Goal: Transaction & Acquisition: Obtain resource

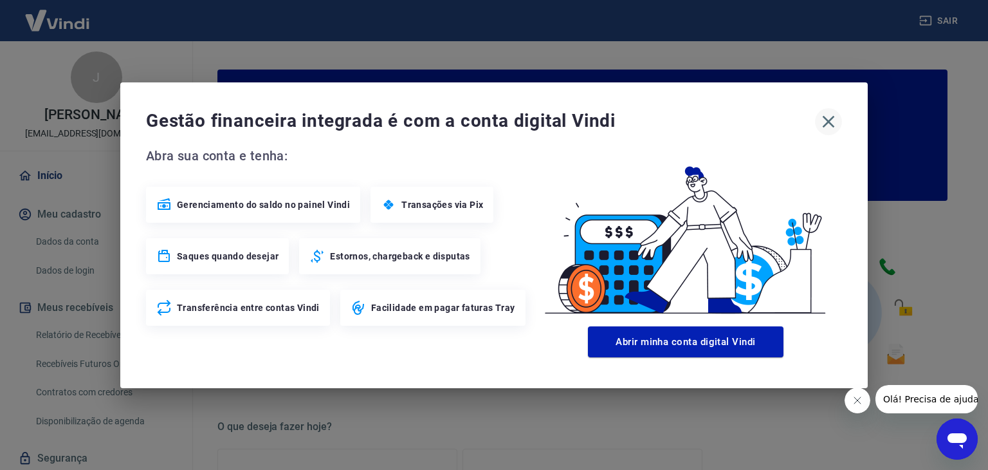
click at [829, 116] on icon "button" at bounding box center [828, 121] width 21 height 21
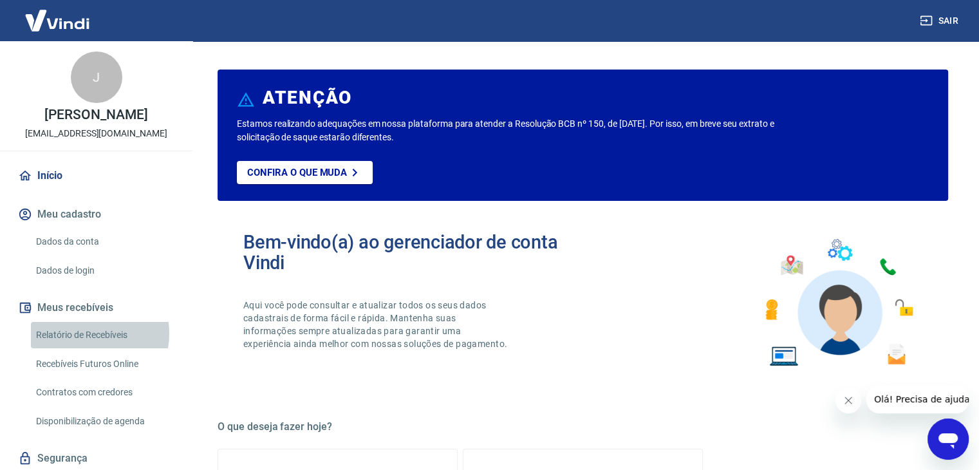
click at [85, 347] on link "Relatório de Recebíveis" at bounding box center [104, 335] width 146 height 26
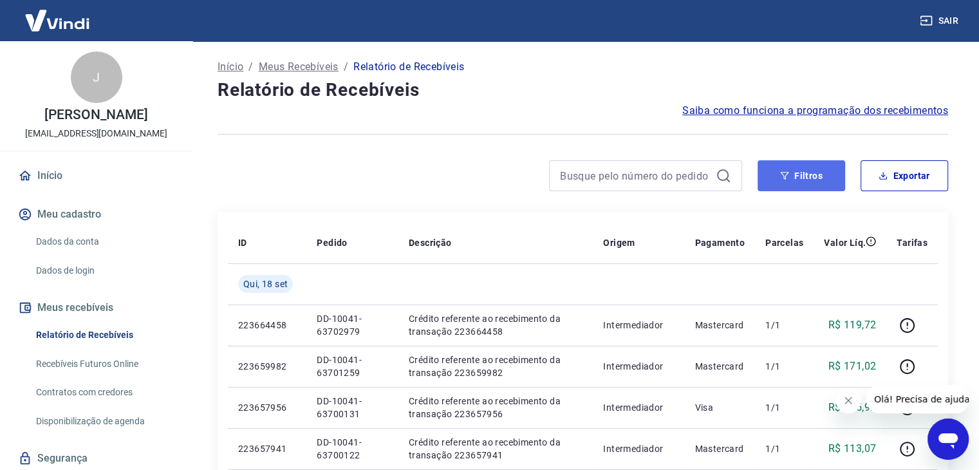
click at [812, 176] on button "Filtros" at bounding box center [801, 175] width 88 height 31
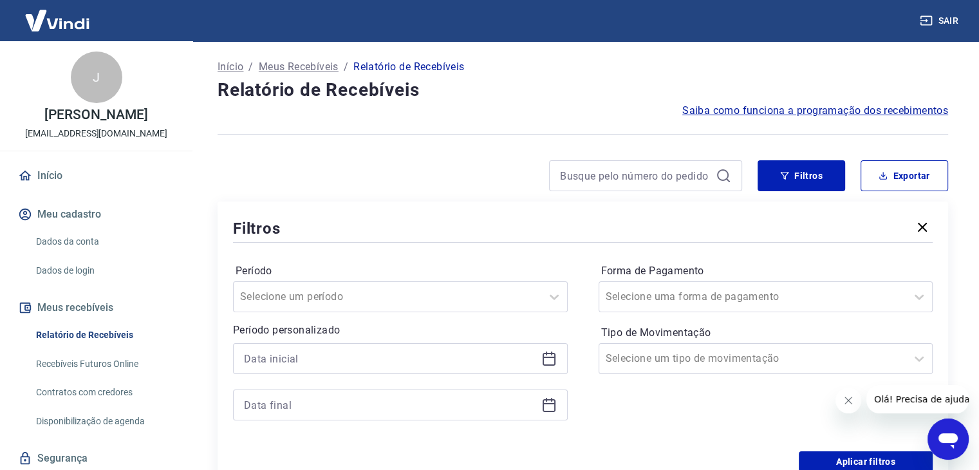
click at [550, 356] on icon at bounding box center [548, 358] width 15 height 15
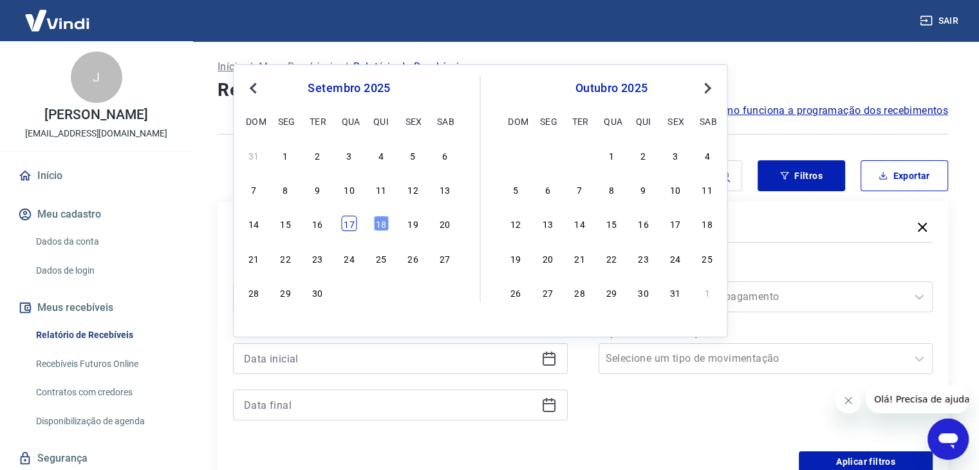
click at [346, 218] on div "17" at bounding box center [348, 223] width 15 height 15
type input "[DATE]"
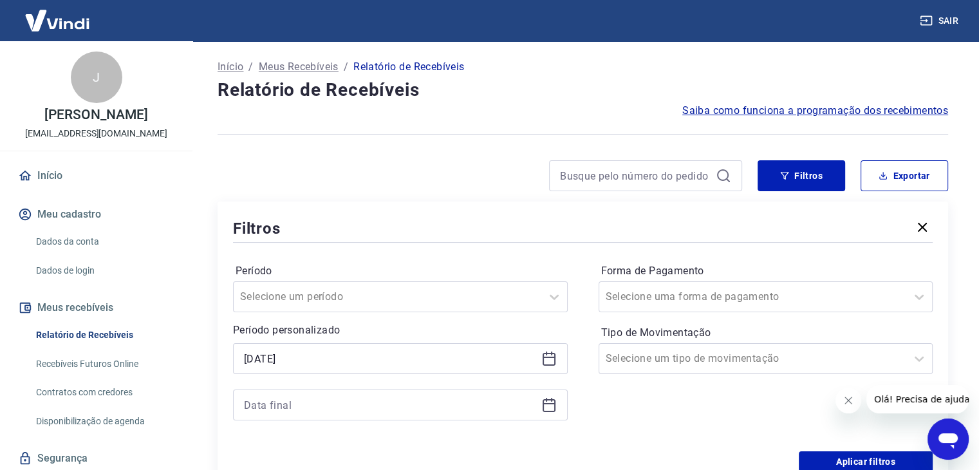
click at [548, 409] on icon at bounding box center [548, 404] width 15 height 15
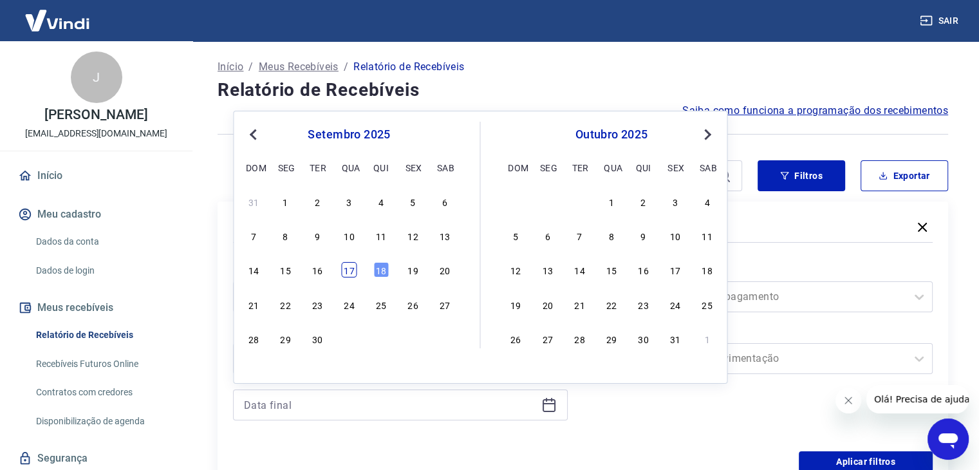
click at [353, 271] on div "17" at bounding box center [348, 269] width 15 height 15
type input "[DATE]"
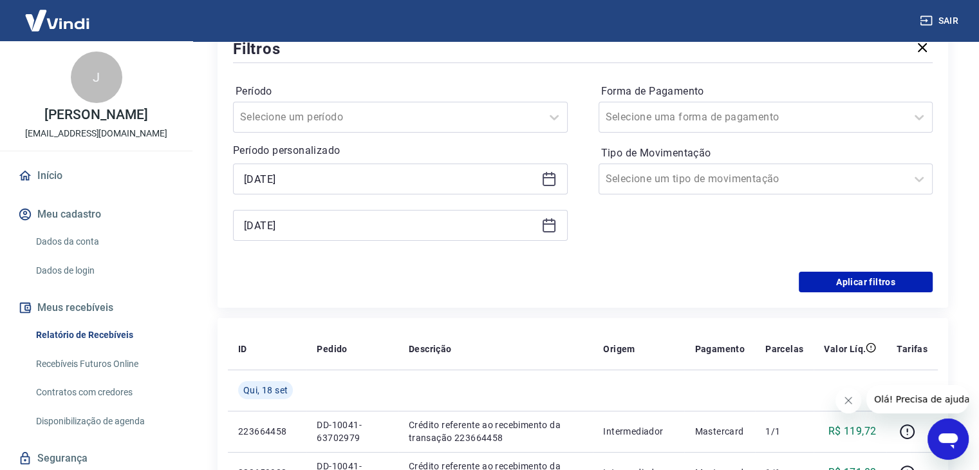
scroll to position [193, 0]
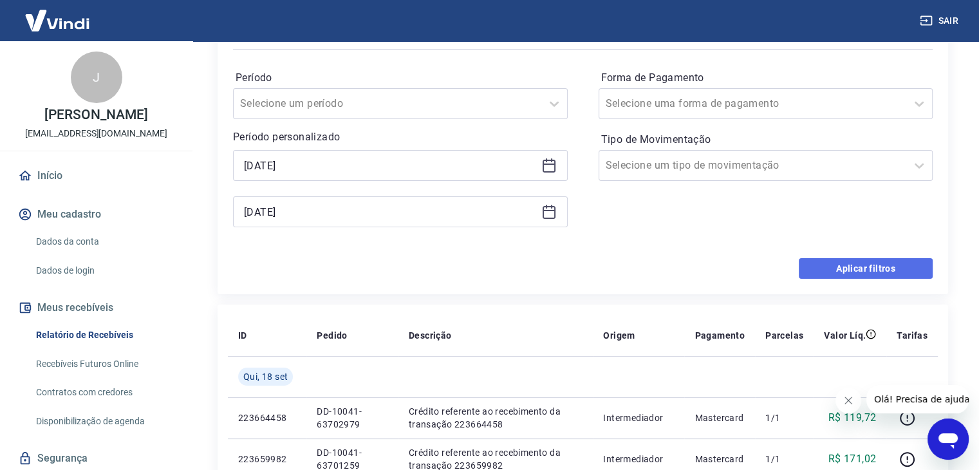
click at [875, 265] on button "Aplicar filtros" at bounding box center [866, 268] width 134 height 21
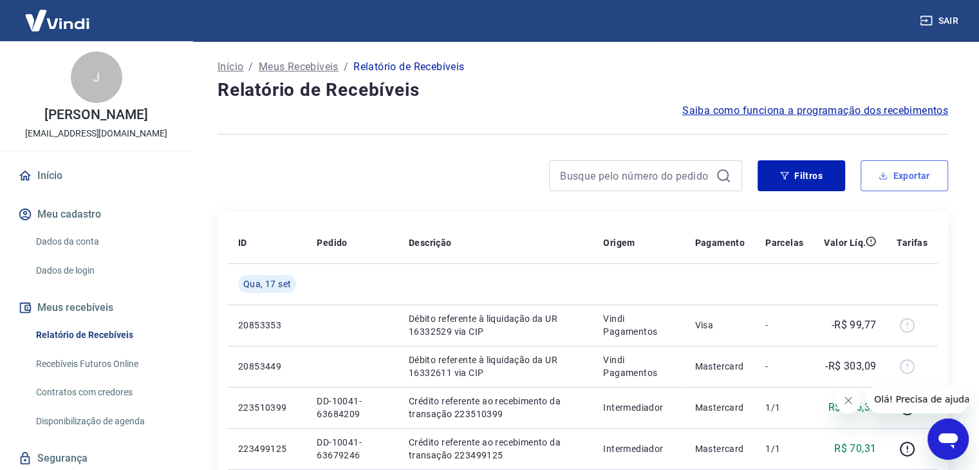
click at [912, 171] on button "Exportar" at bounding box center [904, 175] width 88 height 31
type input "[DATE]"
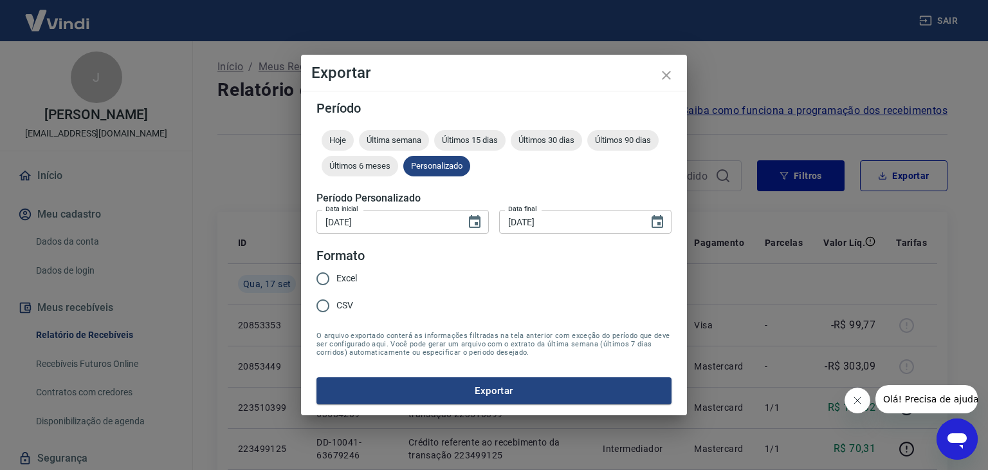
click at [340, 278] on span "Excel" at bounding box center [347, 279] width 21 height 14
click at [337, 278] on input "Excel" at bounding box center [323, 278] width 27 height 27
radio input "true"
click at [402, 393] on button "Exportar" at bounding box center [494, 390] width 355 height 27
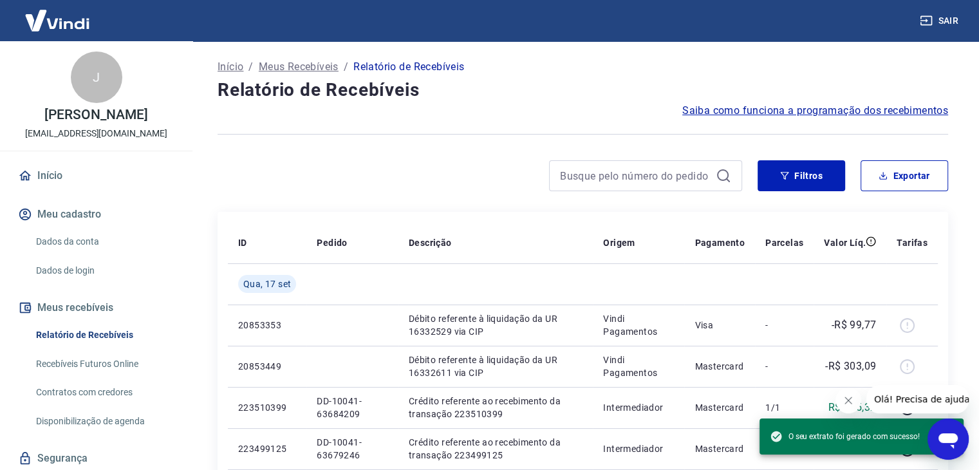
click at [423, 174] on div at bounding box center [479, 175] width 524 height 31
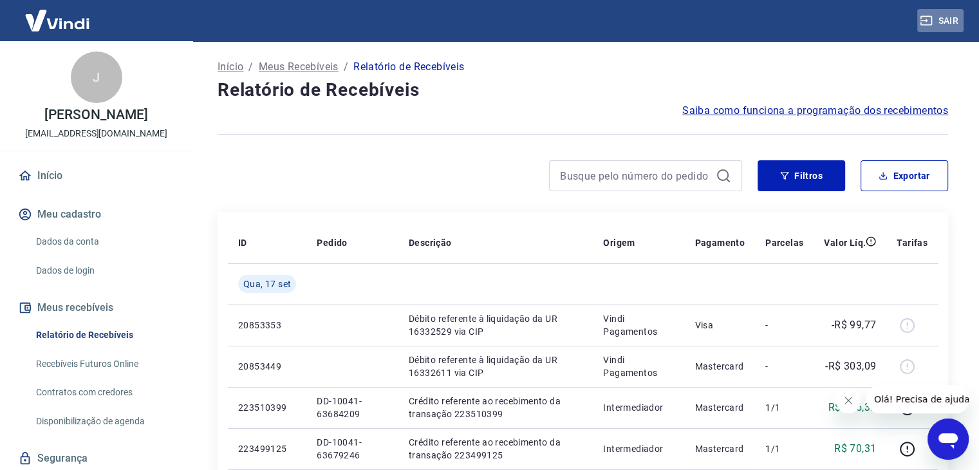
click at [947, 16] on button "Sair" at bounding box center [940, 21] width 46 height 24
